Goal: Task Accomplishment & Management: Manage account settings

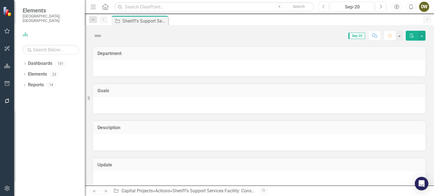
checkbox input "true"
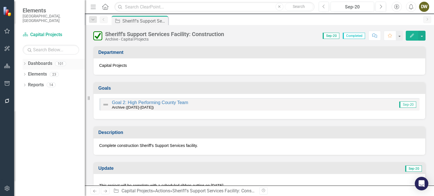
click at [25, 63] on icon "Dropdown" at bounding box center [25, 64] width 4 height 3
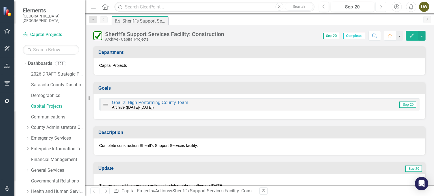
click at [381, 7] on icon "Next" at bounding box center [380, 6] width 3 height 5
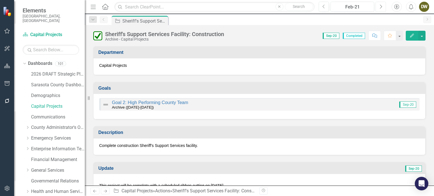
click at [381, 7] on icon "Next" at bounding box center [380, 6] width 3 height 5
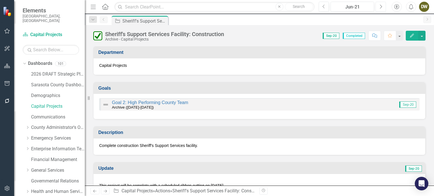
click at [381, 7] on icon "Next" at bounding box center [380, 6] width 3 height 5
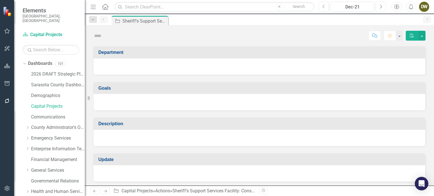
checkbox input "true"
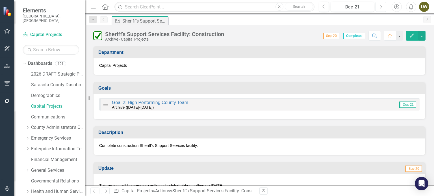
click at [381, 7] on icon "Next" at bounding box center [380, 6] width 3 height 5
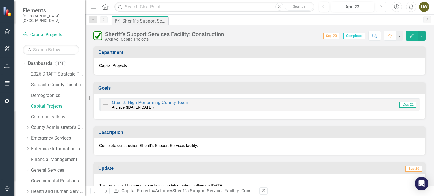
click at [381, 7] on icon "Next" at bounding box center [380, 6] width 3 height 5
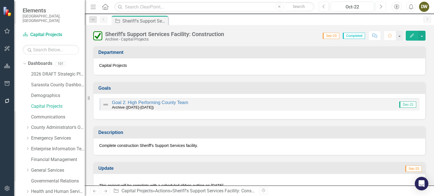
click at [381, 7] on icon "Next" at bounding box center [380, 6] width 3 height 5
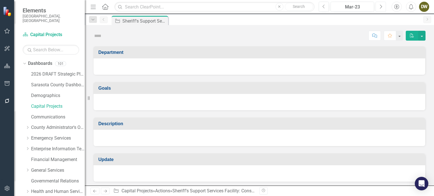
click at [381, 7] on icon "Next" at bounding box center [380, 6] width 3 height 5
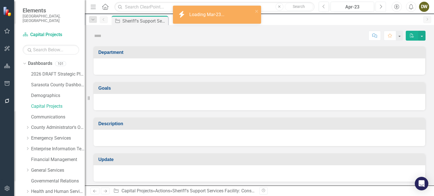
click at [381, 7] on icon "Next" at bounding box center [380, 6] width 3 height 5
checkbox input "true"
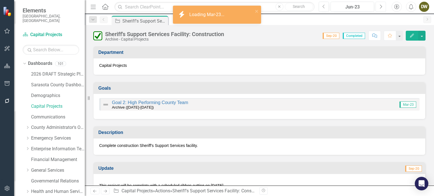
click at [381, 7] on icon "Next" at bounding box center [380, 6] width 3 height 5
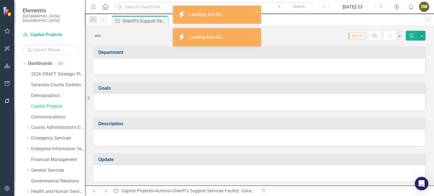
checkbox input "true"
click at [381, 7] on icon "Next" at bounding box center [380, 6] width 3 height 5
checkbox input "true"
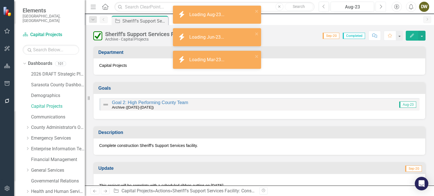
click at [381, 7] on icon "Next" at bounding box center [380, 6] width 3 height 5
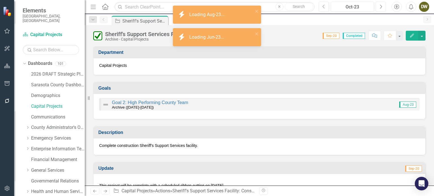
click at [381, 7] on icon "Next" at bounding box center [380, 6] width 3 height 5
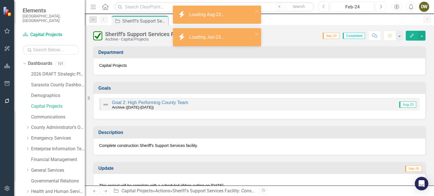
click at [381, 7] on icon "Next" at bounding box center [380, 6] width 3 height 5
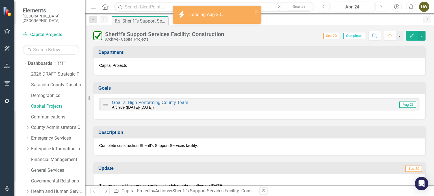
click at [381, 7] on icon "Next" at bounding box center [380, 6] width 3 height 5
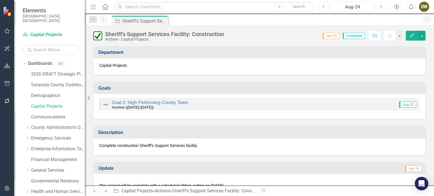
click at [381, 7] on icon "Next" at bounding box center [380, 6] width 3 height 5
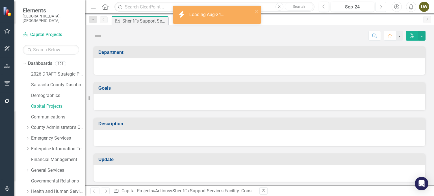
click at [381, 7] on icon "Next" at bounding box center [380, 6] width 3 height 5
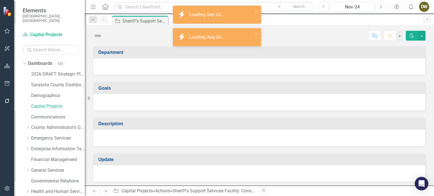
click at [381, 7] on icon "Next" at bounding box center [380, 6] width 3 height 5
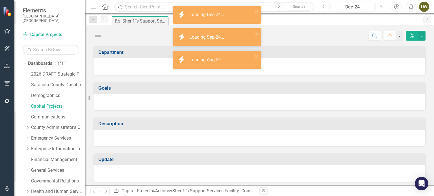
click at [381, 7] on icon "Next" at bounding box center [380, 6] width 3 height 5
checkbox input "true"
click at [381, 7] on icon "Next" at bounding box center [380, 6] width 3 height 5
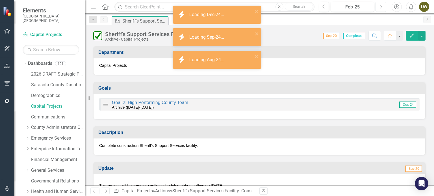
click at [381, 7] on icon "Next" at bounding box center [380, 6] width 3 height 5
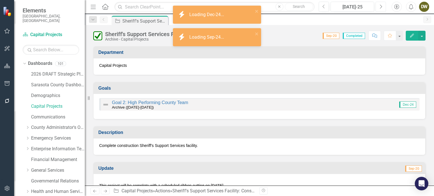
click at [381, 7] on icon "Next" at bounding box center [380, 6] width 3 height 5
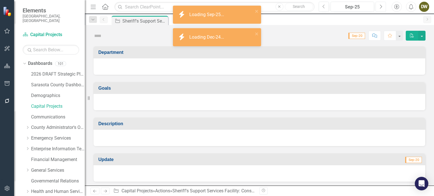
checkbox input "true"
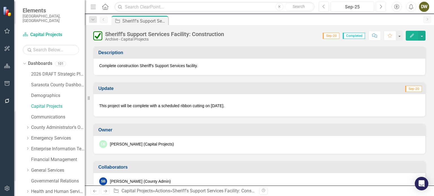
scroll to position [80, 0]
click at [43, 103] on link "Capital Projects" at bounding box center [58, 106] width 54 height 6
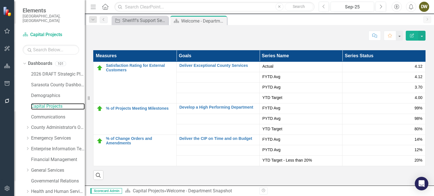
scroll to position [861, 0]
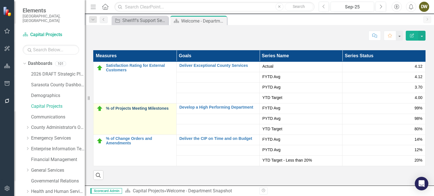
click at [138, 109] on link "% of Projects Meeting Milestones" at bounding box center [140, 108] width 68 height 4
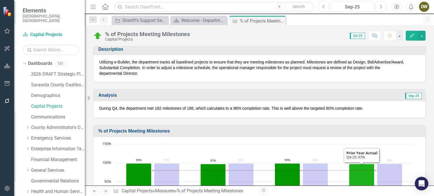
scroll to position [85, 0]
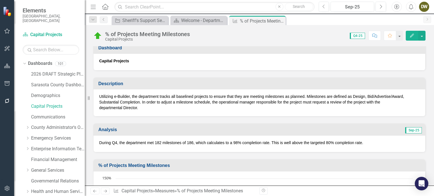
click at [236, 140] on p "During Q4, the department met 182 milestones of 186, which calculates to a 98% …" at bounding box center [259, 143] width 320 height 6
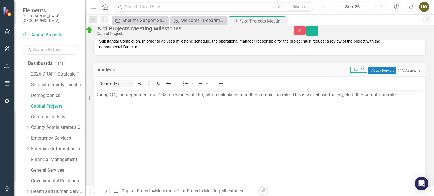
scroll to position [141, 0]
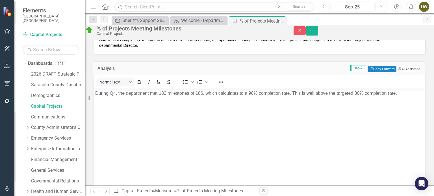
click at [253, 93] on p "During Q4, the department met 182 milestones of 186, which calculates to a 98% …" at bounding box center [259, 93] width 328 height 7
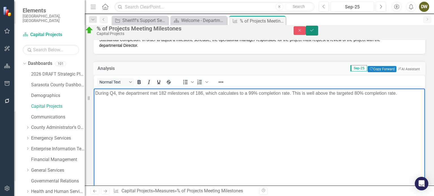
click at [318, 30] on button "Save" at bounding box center [312, 31] width 12 height 10
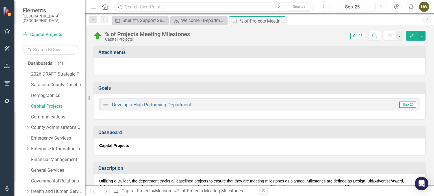
scroll to position [85, 0]
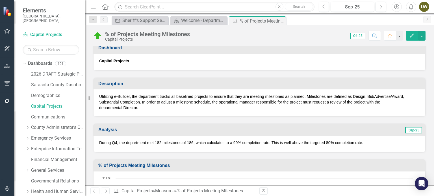
click at [234, 142] on p "During Q4, the department met 182 milestones of 186, which calculates to a 99% …" at bounding box center [259, 143] width 320 height 6
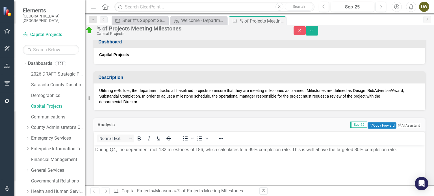
scroll to position [0, 0]
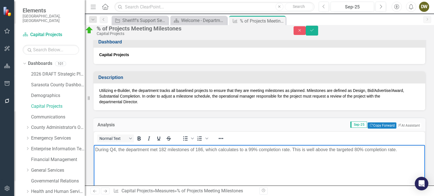
click at [249, 149] on p "During Q4, the department met 182 milestones of 186, which calculates to a 99% …" at bounding box center [259, 150] width 328 height 7
click at [254, 149] on p "During Q4, the department met 182 milestones of 186, which calculates to a 99% …" at bounding box center [259, 150] width 328 height 7
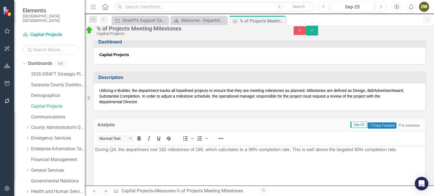
click at [418, 28] on div "% of Projects Meeting Milestones Capital Projects Close Save" at bounding box center [260, 30] width 358 height 11
click at [318, 31] on button "Save" at bounding box center [312, 31] width 12 height 10
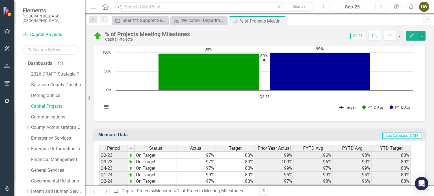
scroll to position [400, 0]
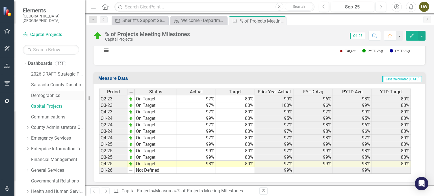
click at [45, 93] on link "Demographics" at bounding box center [58, 96] width 54 height 6
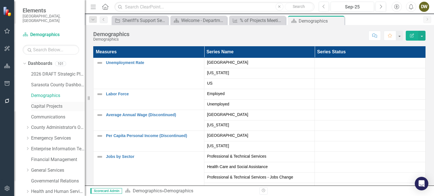
click at [46, 103] on link "Capital Projects" at bounding box center [58, 106] width 54 height 6
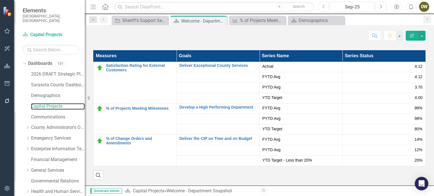
scroll to position [861, 0]
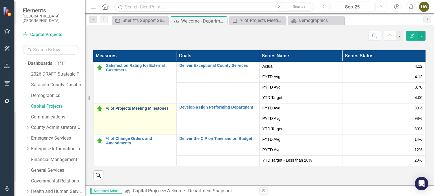
click at [147, 108] on link "% of Projects Meeting Milestones" at bounding box center [140, 108] width 68 height 4
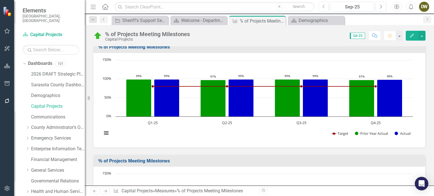
scroll to position [103, 0]
